Goal: Navigation & Orientation: Understand site structure

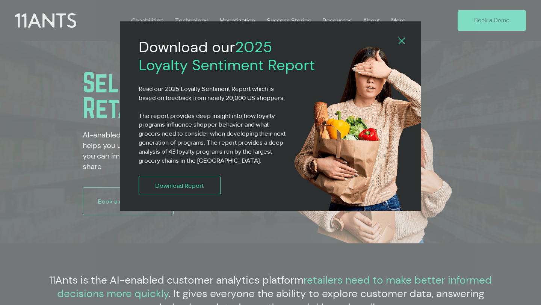
click at [404, 42] on icon "Back to site" at bounding box center [401, 41] width 7 height 7
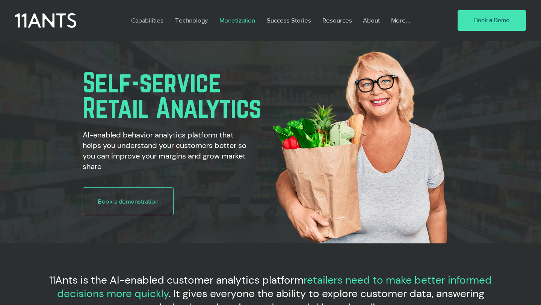
click at [241, 22] on p "Monetization" at bounding box center [237, 20] width 43 height 17
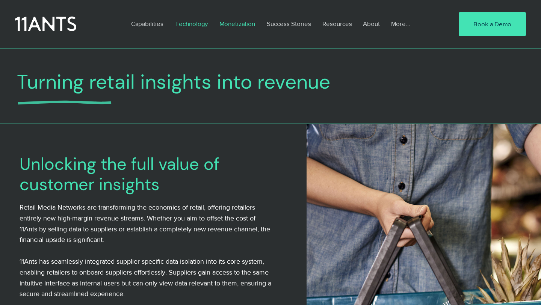
click at [187, 24] on p "Technology" at bounding box center [191, 23] width 40 height 17
